Goal: Task Accomplishment & Management: Use online tool/utility

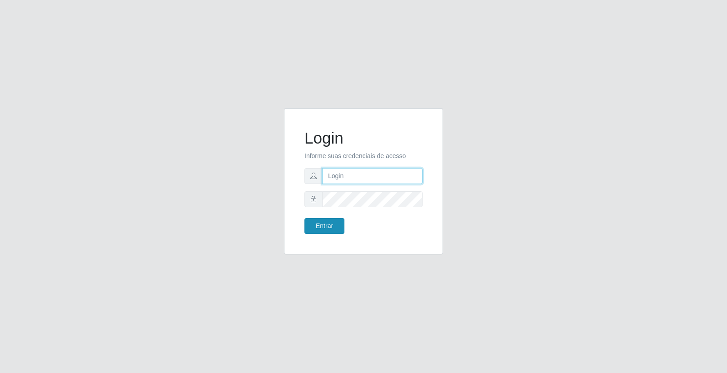
type input "[PERSON_NAME]"
click at [316, 224] on button "Entrar" at bounding box center [325, 226] width 40 height 16
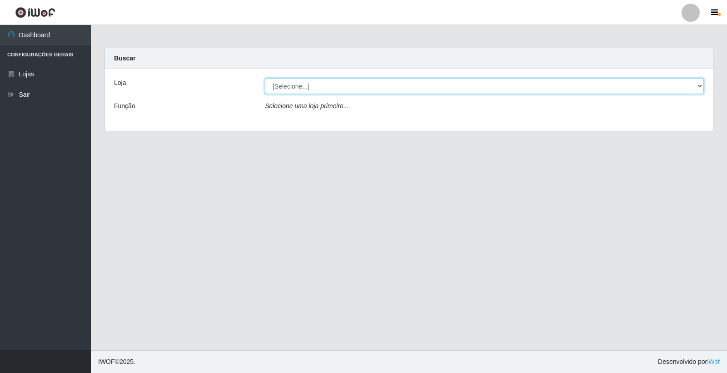
click at [315, 80] on select "[Selecione...] O Feirão - [GEOGRAPHIC_DATA]" at bounding box center [484, 86] width 439 height 16
select select "327"
click at [265, 78] on select "[Selecione...] O Feirão - [GEOGRAPHIC_DATA]" at bounding box center [484, 86] width 439 height 16
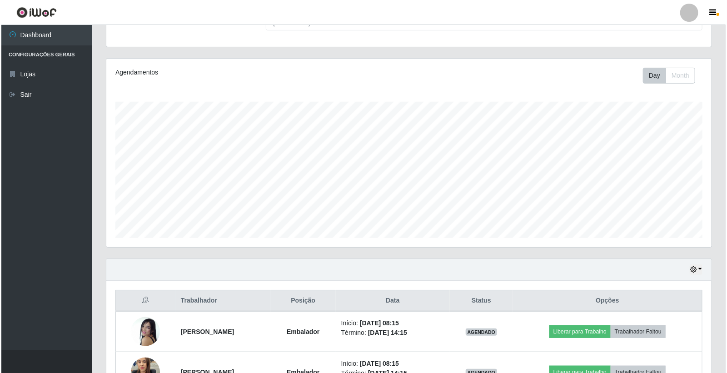
scroll to position [190, 0]
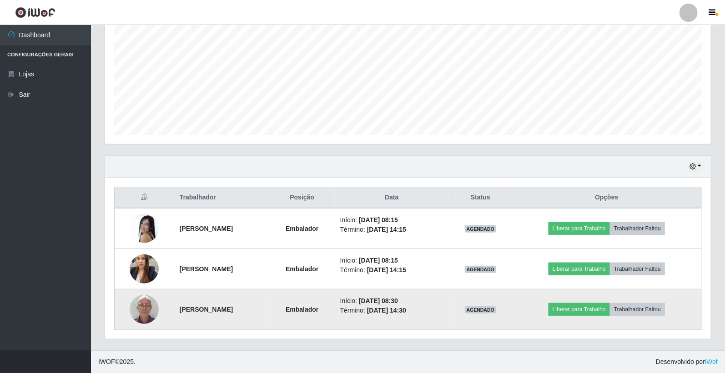
click at [139, 307] on img at bounding box center [144, 309] width 29 height 39
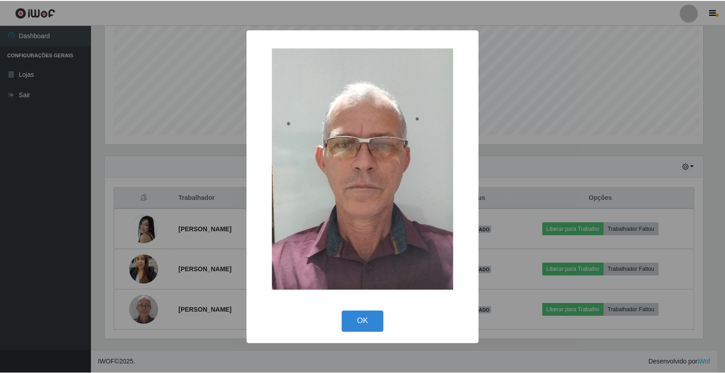
scroll to position [188, 600]
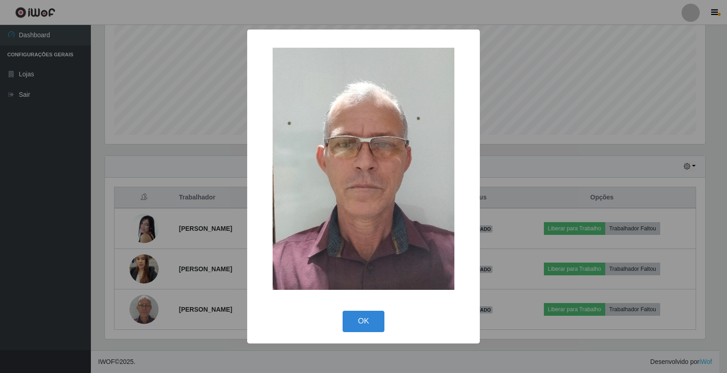
click at [351, 332] on div "OK Cancel" at bounding box center [363, 321] width 215 height 26
click at [358, 319] on button "OK" at bounding box center [364, 321] width 42 height 21
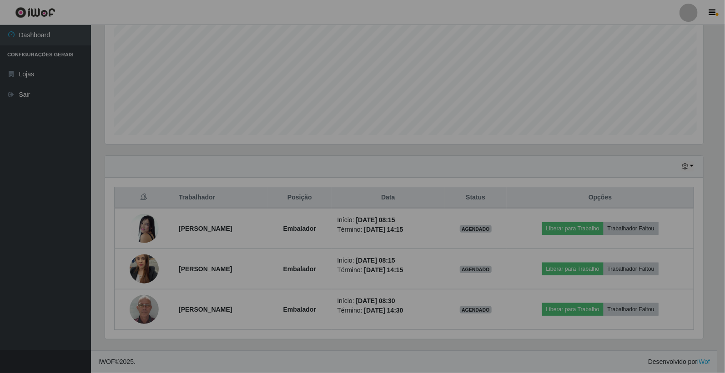
scroll to position [188, 606]
